Goal: Register for event/course

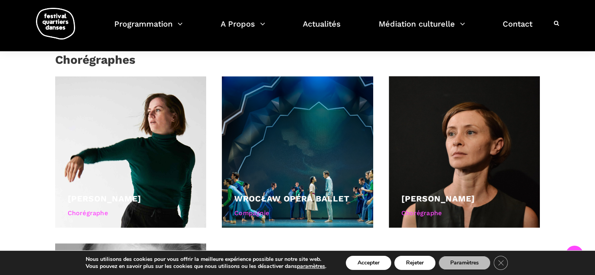
scroll to position [586, 0]
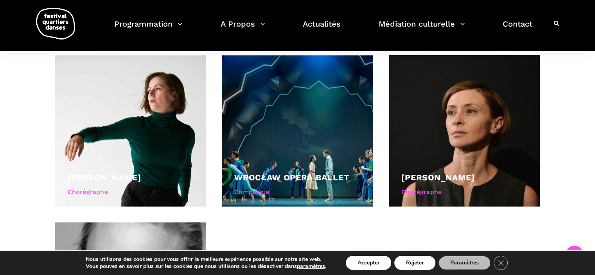
click at [567, 119] on div "Soirée internationale polonaise - Acte III Le dernier acte : Montréal brille av…" at bounding box center [297, 41] width 595 height 738
click at [373, 262] on button "Accepter" at bounding box center [368, 263] width 45 height 14
